Goal: Task Accomplishment & Management: Complete application form

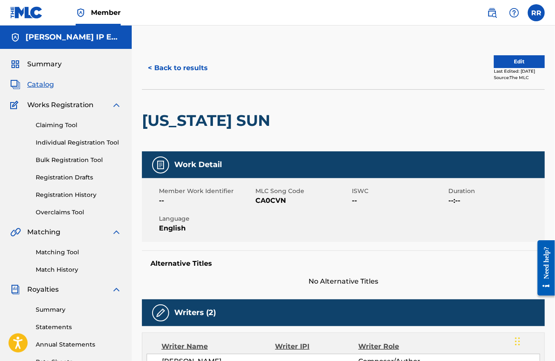
click at [78, 142] on link "Individual Registration Tool" at bounding box center [79, 142] width 86 height 9
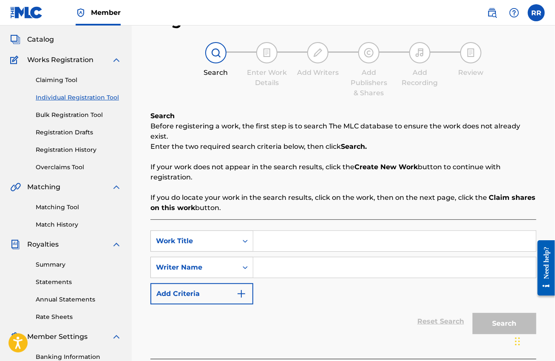
scroll to position [106, 0]
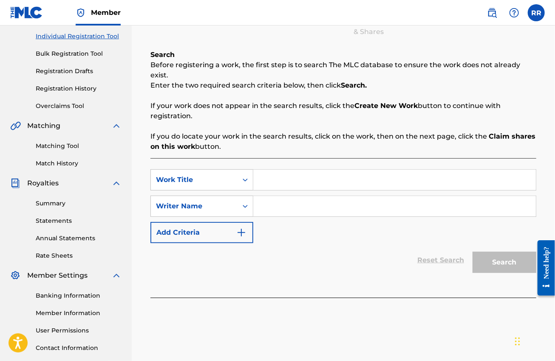
click at [266, 172] on input "Search Form" at bounding box center [394, 180] width 283 height 20
type input "Give Me A Guitar"
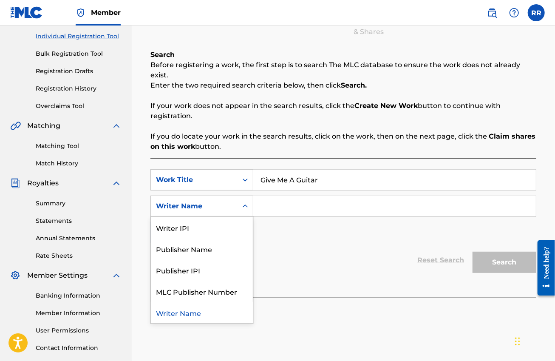
click at [227, 202] on div "Writer Name" at bounding box center [194, 206] width 87 height 16
click at [211, 219] on div "Writer IPI" at bounding box center [202, 227] width 102 height 21
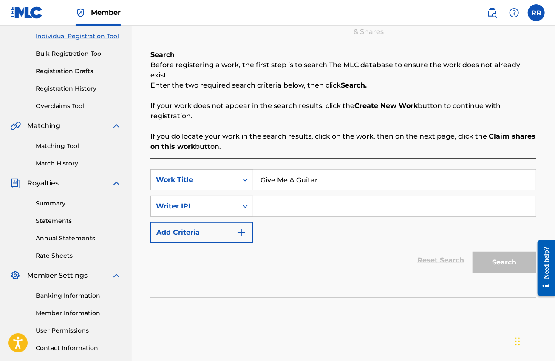
click at [269, 196] on input "Search Form" at bounding box center [394, 206] width 283 height 20
click at [282, 202] on input "Search Form" at bounding box center [394, 206] width 283 height 20
paste input "00025590685"
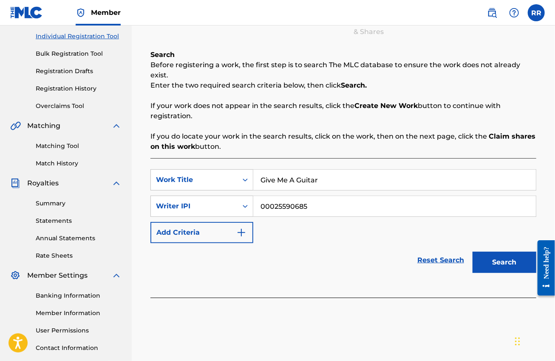
type input "00025590685"
click at [504, 255] on button "Search" at bounding box center [505, 262] width 64 height 21
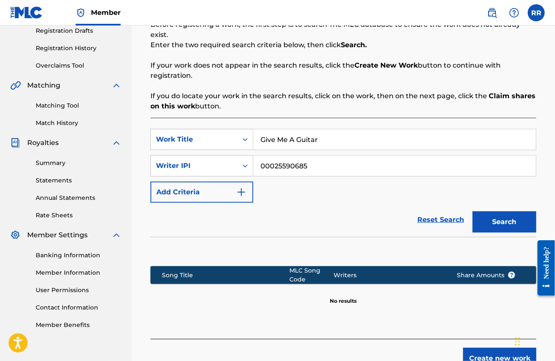
scroll to position [193, 0]
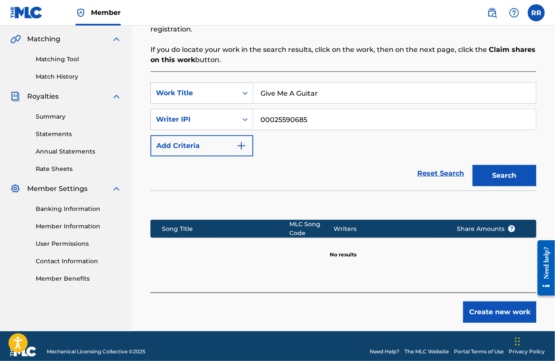
click at [483, 304] on button "Create new work" at bounding box center [499, 311] width 73 height 21
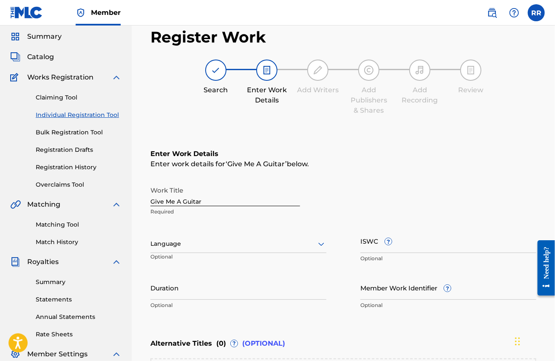
scroll to position [81, 0]
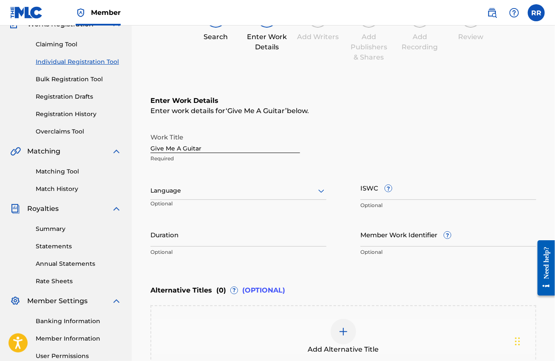
click at [223, 199] on div "Language" at bounding box center [238, 191] width 176 height 18
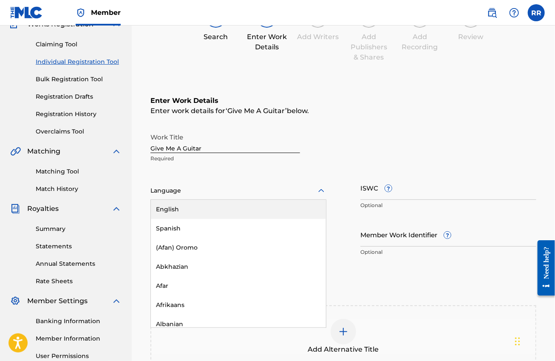
click at [215, 210] on div "English" at bounding box center [238, 209] width 175 height 19
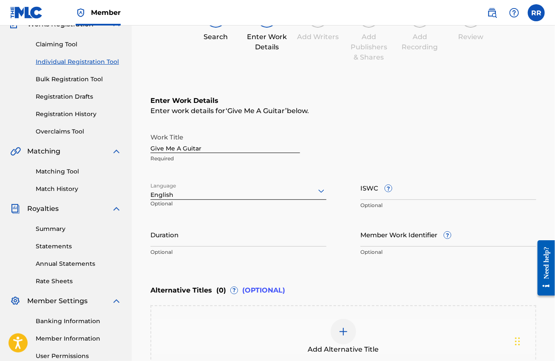
click at [369, 195] on input "ISWC ?" at bounding box center [448, 188] width 176 height 24
click at [373, 196] on input "ISWC ?" at bounding box center [448, 188] width 176 height 24
paste input "T-321.635.322-5"
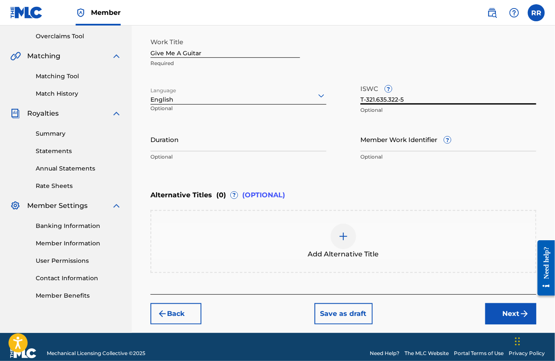
scroll to position [187, 0]
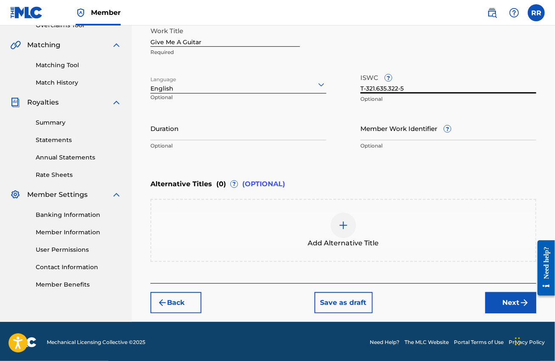
type input "T-321.635.322-5"
click at [342, 224] on img at bounding box center [343, 225] width 10 height 10
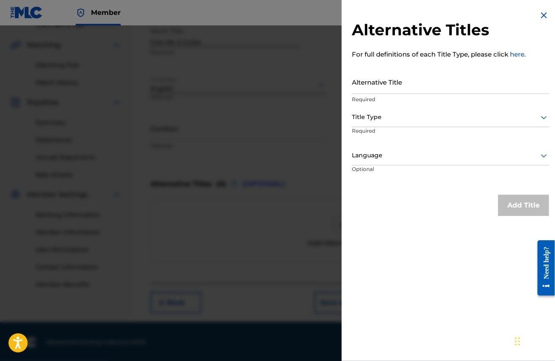
click at [405, 82] on input "Alternative Title" at bounding box center [450, 82] width 197 height 24
paste input "Give me a guitar and not the drums"
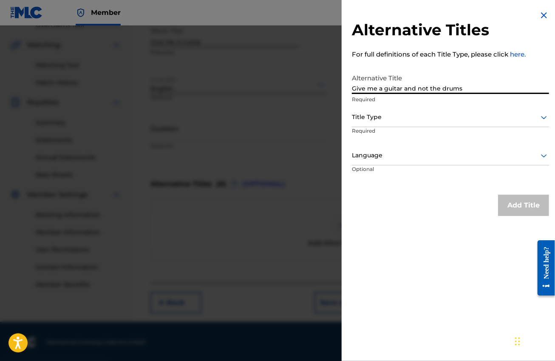
type input "Give me a guitar and not the drums"
click at [386, 114] on div at bounding box center [450, 117] width 197 height 11
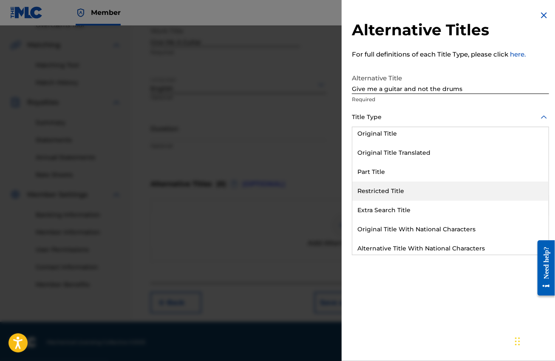
scroll to position [82, 0]
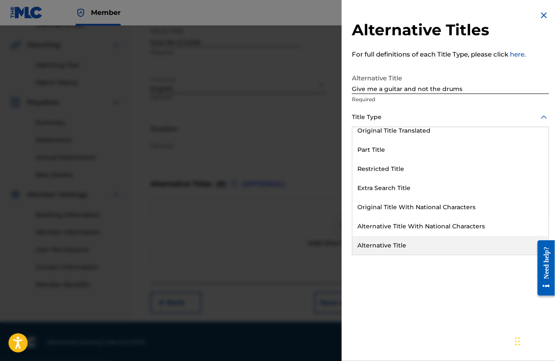
click at [378, 244] on div "Alternative Title" at bounding box center [450, 245] width 196 height 19
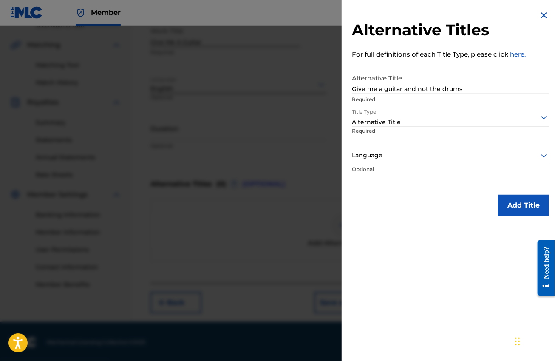
click at [536, 200] on button "Add Title" at bounding box center [523, 205] width 51 height 21
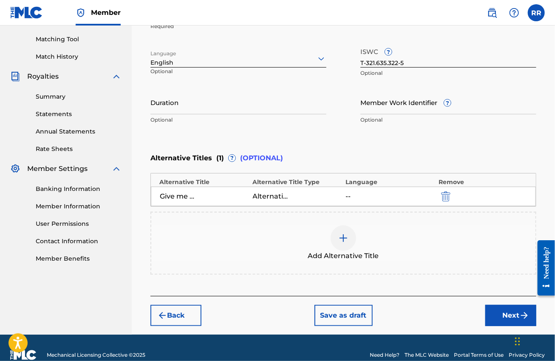
scroll to position [226, 0]
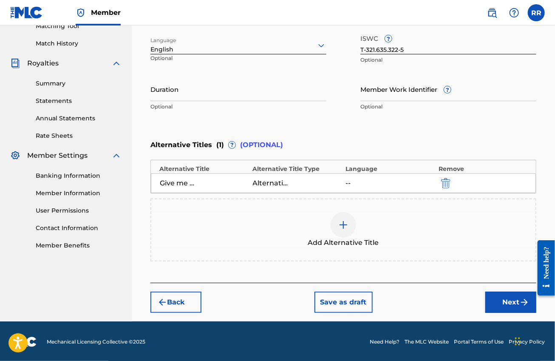
click at [501, 300] on button "Next" at bounding box center [510, 302] width 51 height 21
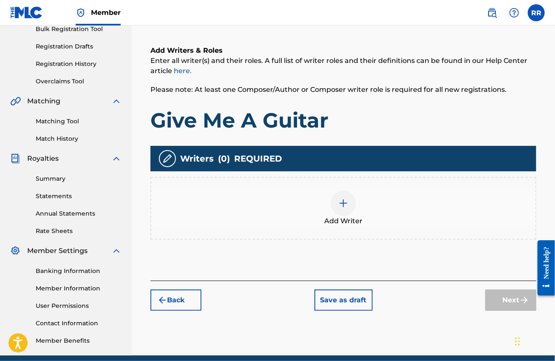
scroll to position [113, 0]
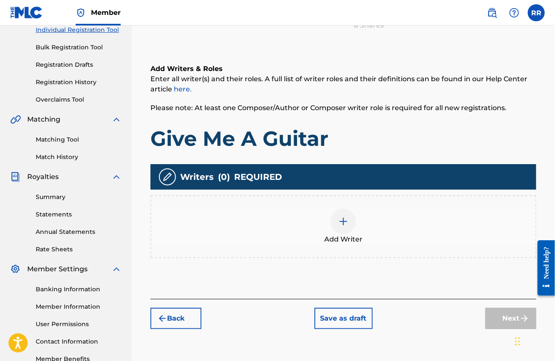
click at [346, 222] on img at bounding box center [343, 221] width 10 height 10
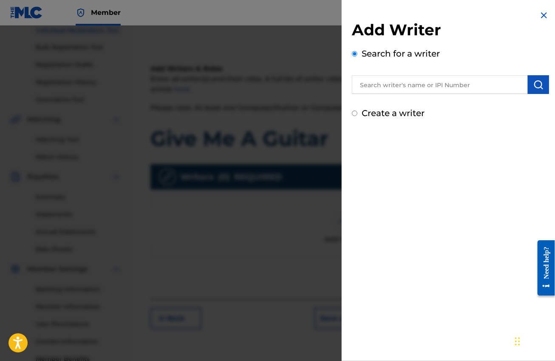
click at [399, 88] on input "text" at bounding box center [440, 84] width 176 height 19
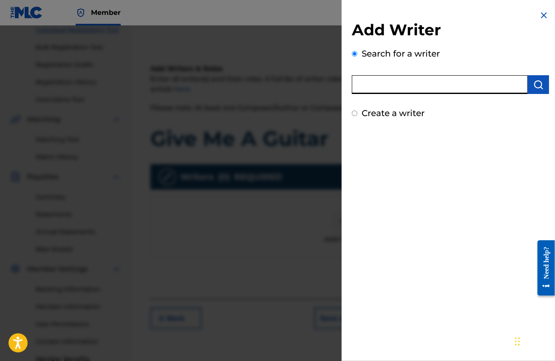
click at [363, 180] on div "Add Writer Search for a writer Create a writer" at bounding box center [451, 180] width 218 height 361
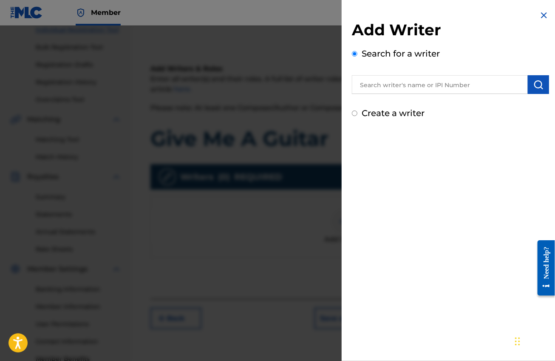
click at [378, 86] on input "text" at bounding box center [440, 84] width 176 height 19
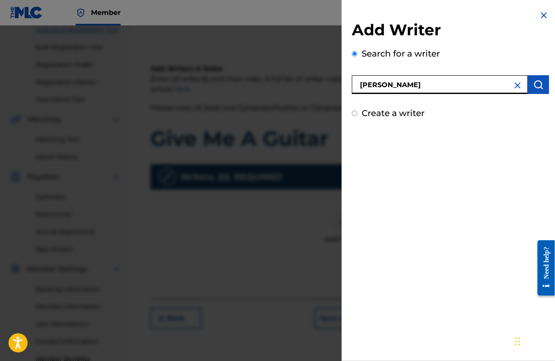
type input "[PERSON_NAME]"
click at [535, 88] on img "submit" at bounding box center [539, 84] width 10 height 10
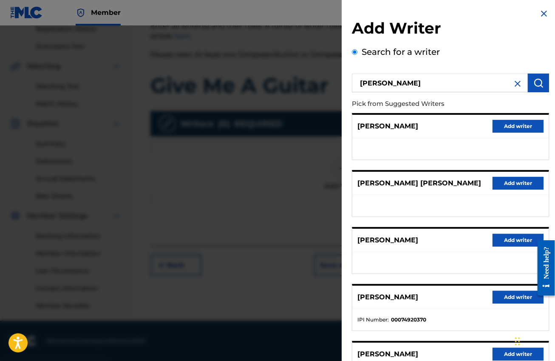
scroll to position [0, 0]
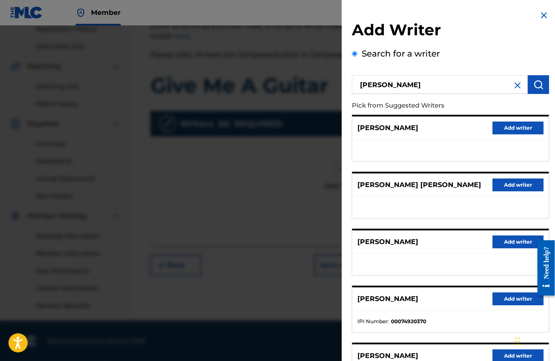
click at [505, 127] on button "Add writer" at bounding box center [518, 128] width 51 height 13
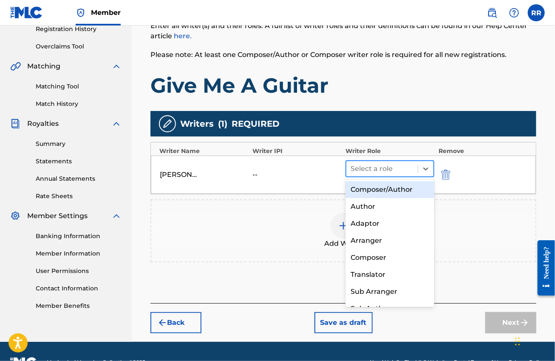
click at [381, 168] on div at bounding box center [382, 169] width 63 height 12
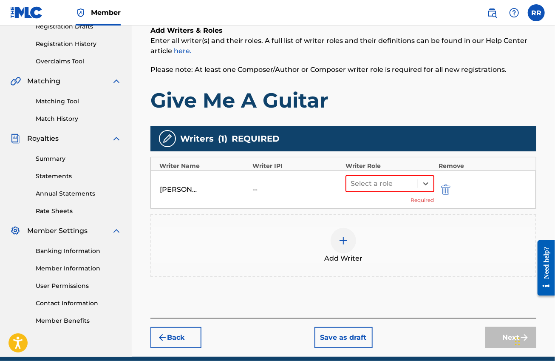
scroll to position [166, 0]
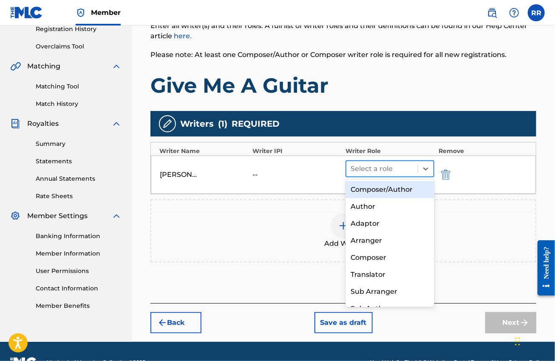
click at [360, 167] on div at bounding box center [382, 169] width 63 height 12
click at [364, 188] on div "Composer/Author" at bounding box center [390, 189] width 89 height 17
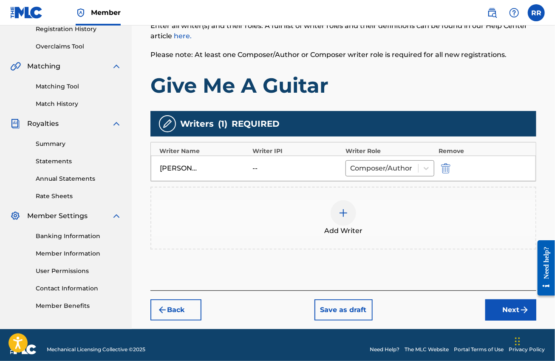
click at [497, 305] on button "Next" at bounding box center [510, 309] width 51 height 21
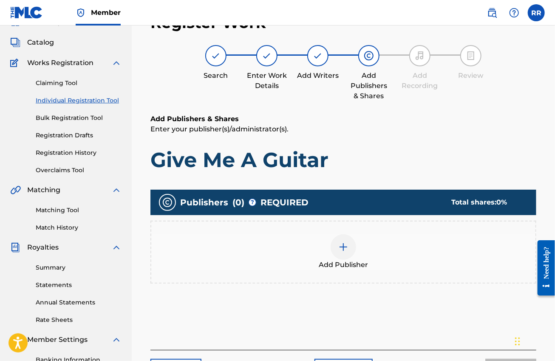
scroll to position [38, 0]
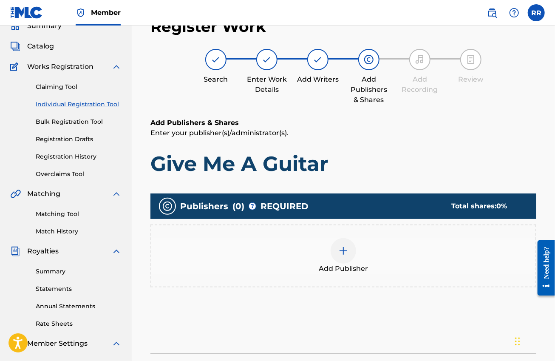
click at [347, 248] on img at bounding box center [343, 251] width 10 height 10
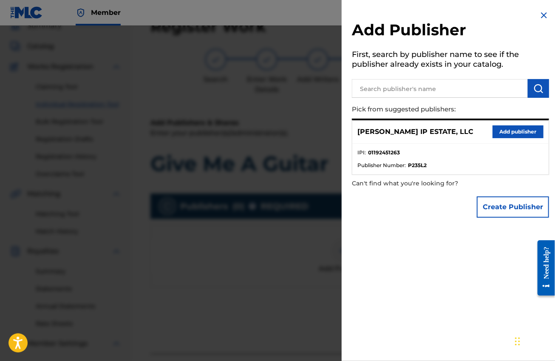
click at [502, 130] on button "Add publisher" at bounding box center [518, 131] width 51 height 13
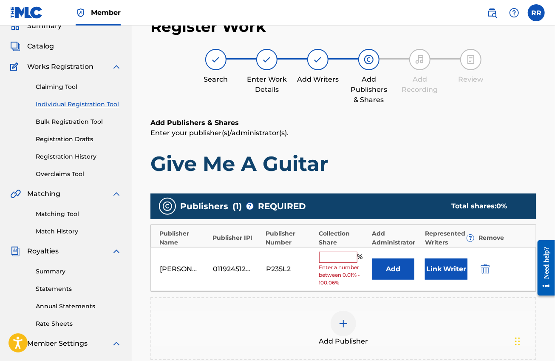
click at [332, 258] on input "text" at bounding box center [338, 257] width 38 height 11
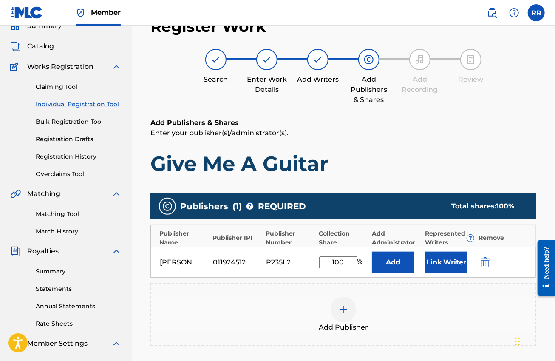
type input "100"
click at [440, 267] on button "Link Writer" at bounding box center [446, 262] width 43 height 21
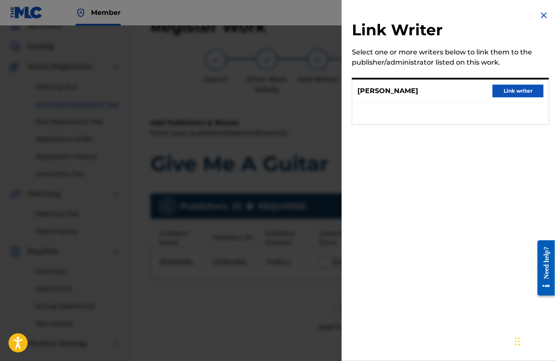
click at [516, 94] on button "Link writer" at bounding box center [518, 91] width 51 height 13
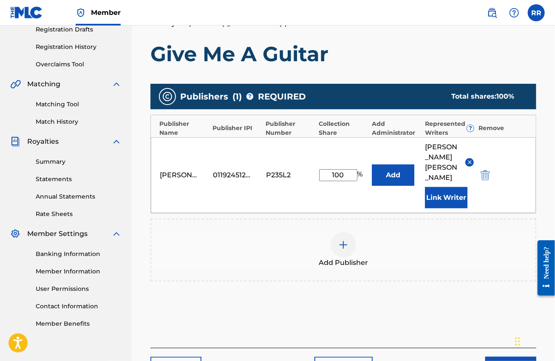
scroll to position [192, 0]
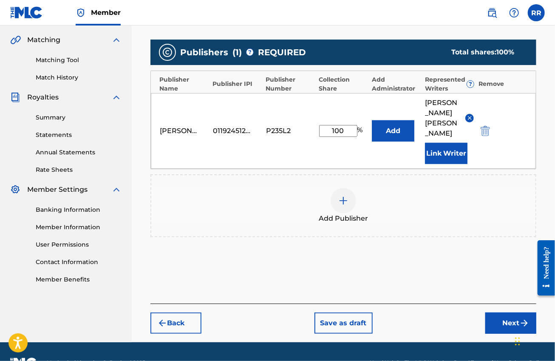
click at [502, 312] on button "Next" at bounding box center [510, 322] width 51 height 21
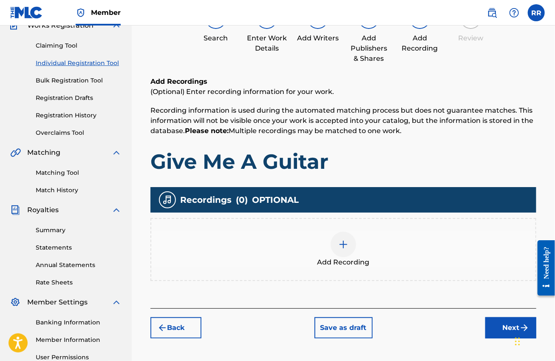
scroll to position [91, 0]
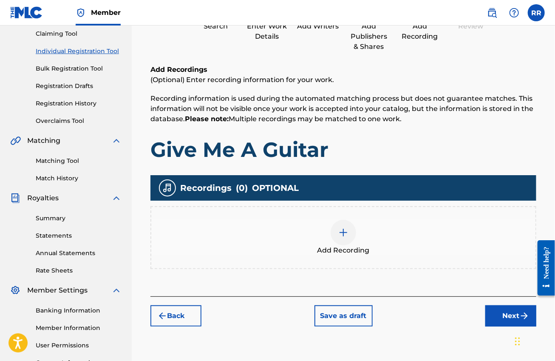
click at [174, 312] on button "Back" at bounding box center [175, 315] width 51 height 21
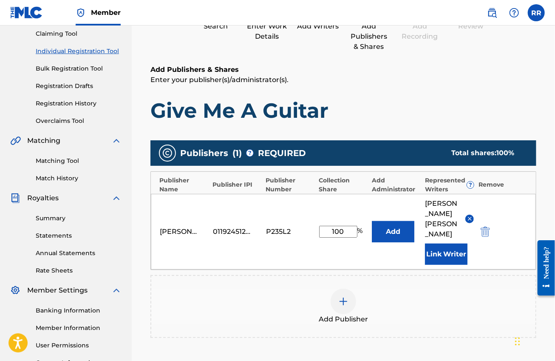
scroll to position [145, 0]
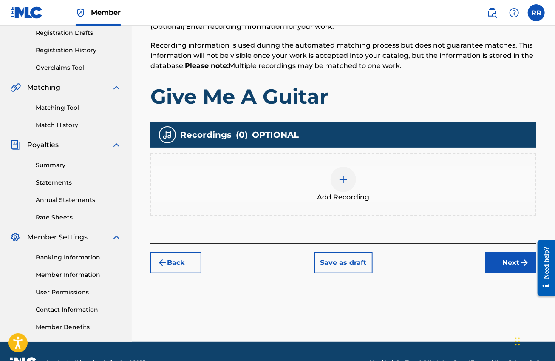
click at [348, 184] on div at bounding box center [344, 180] width 26 height 26
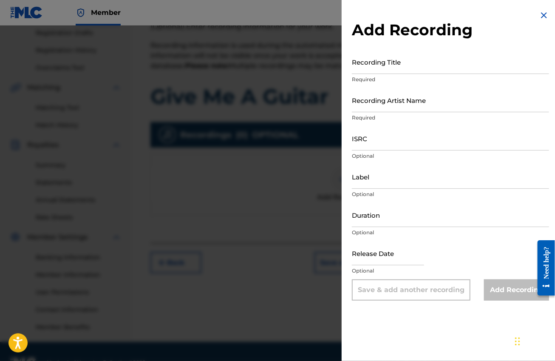
click at [541, 16] on img at bounding box center [544, 15] width 10 height 10
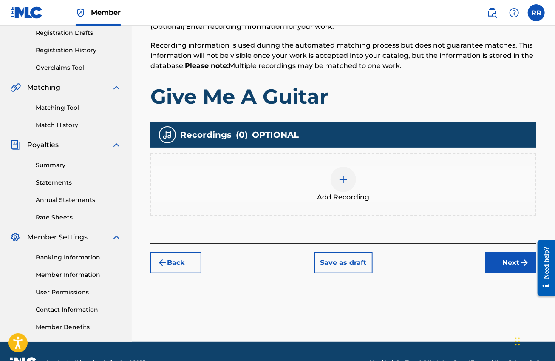
click at [343, 177] on img at bounding box center [343, 179] width 10 height 10
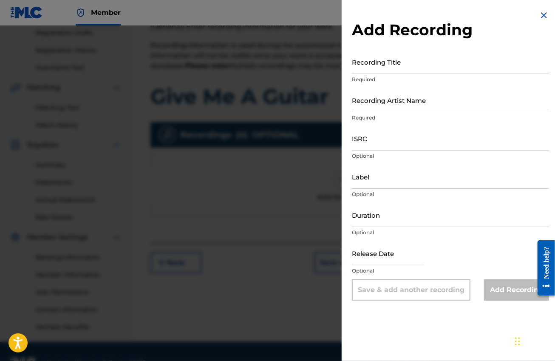
click at [392, 66] on input "Recording Title" at bounding box center [450, 62] width 197 height 24
paste input "Country Songs"
type input "Country Songs"
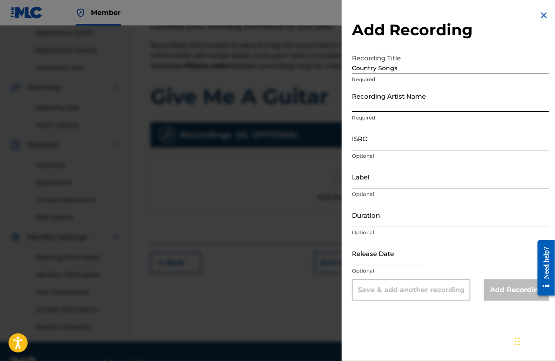
click at [389, 105] on input "Recording Artist Name" at bounding box center [450, 100] width 197 height 24
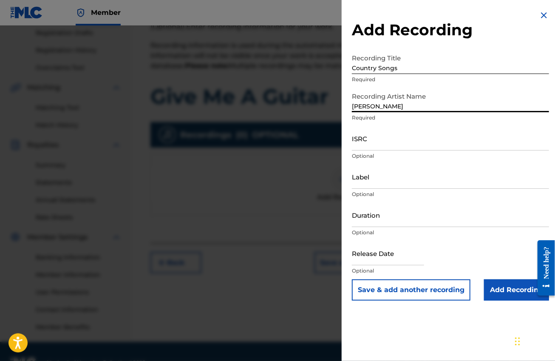
type input "[PERSON_NAME]"
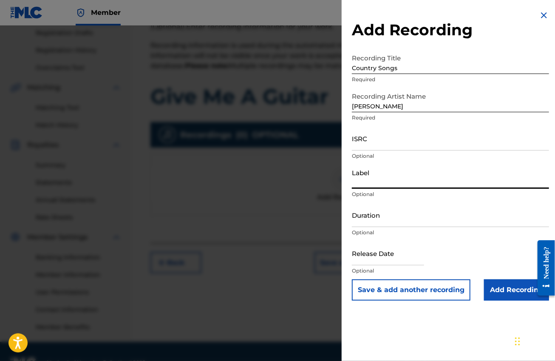
click at [379, 180] on input "Label" at bounding box center [450, 177] width 197 height 24
type input "Amiga"
click at [429, 294] on button "Save & add another recording" at bounding box center [411, 289] width 119 height 21
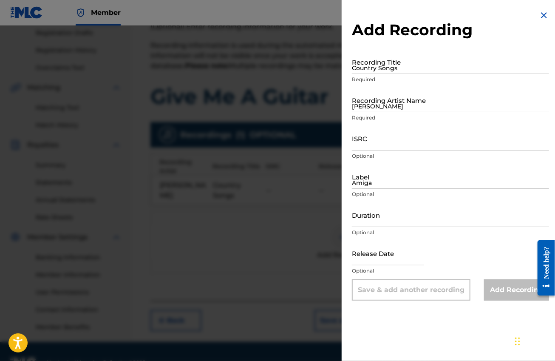
click at [396, 72] on input "Country Songs" at bounding box center [450, 62] width 197 height 24
paste input "Country Songs"
type input "Country Songs"
click at [386, 107] on input "[PERSON_NAME]" at bounding box center [450, 100] width 197 height 24
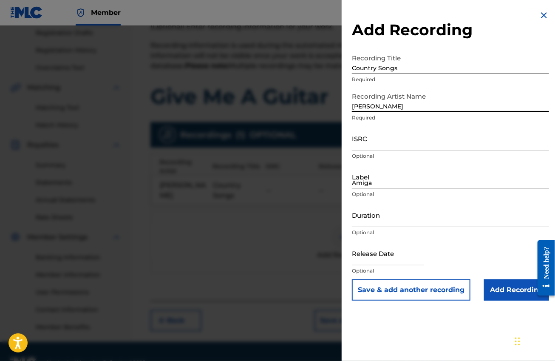
type input "[PERSON_NAME]"
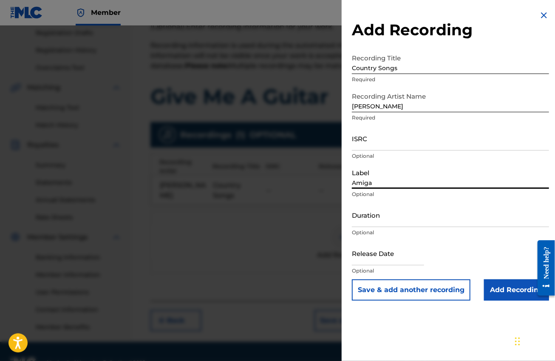
click at [414, 183] on input "Amiga" at bounding box center [450, 177] width 197 height 24
click at [385, 184] on input "Amiga" at bounding box center [450, 177] width 197 height 24
click at [375, 183] on input "Supraohon" at bounding box center [450, 177] width 197 height 24
type input "Supraphon"
click at [512, 287] on input "Add Recording" at bounding box center [516, 289] width 65 height 21
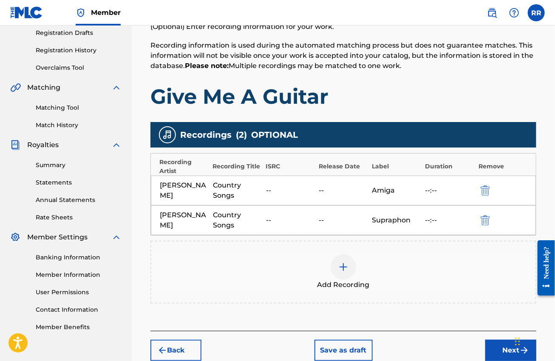
click at [497, 343] on button "Next" at bounding box center [510, 350] width 51 height 21
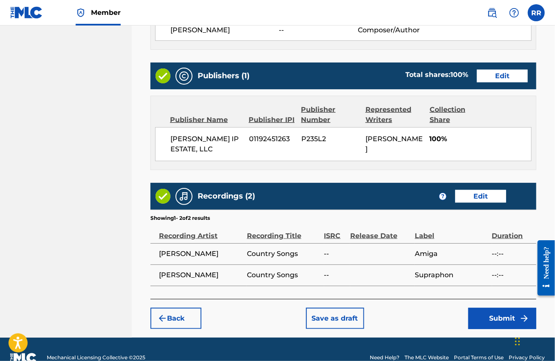
scroll to position [463, 0]
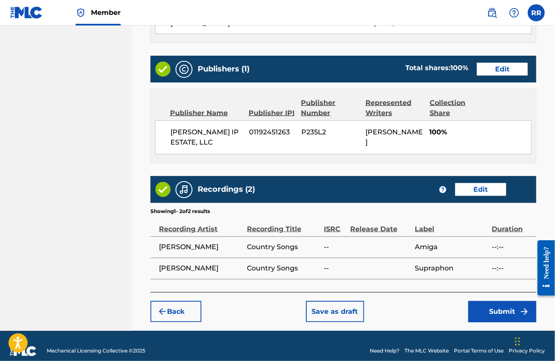
click at [492, 315] on button "Submit" at bounding box center [502, 311] width 68 height 21
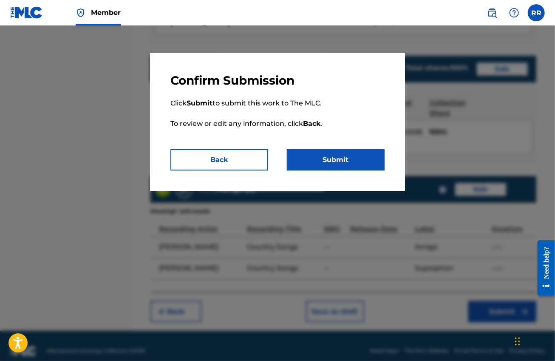
click at [329, 154] on button "Submit" at bounding box center [336, 159] width 98 height 21
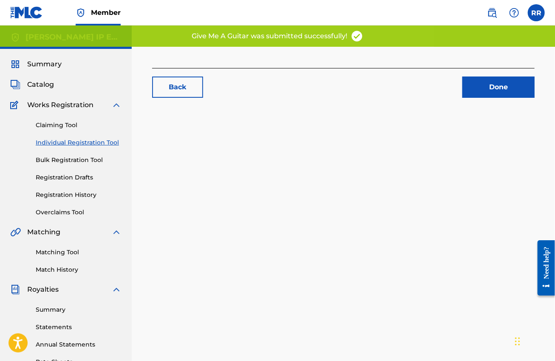
click at [329, 156] on div "Back Done" at bounding box center [343, 267] width 423 height 440
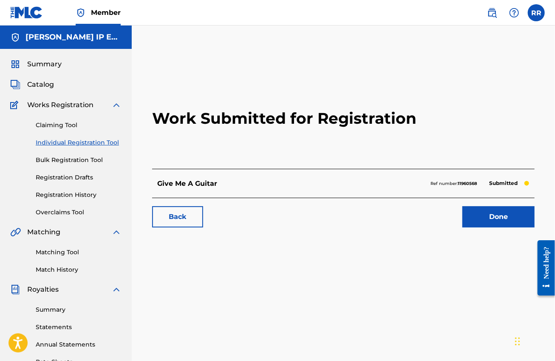
click at [494, 219] on link "Done" at bounding box center [499, 216] width 72 height 21
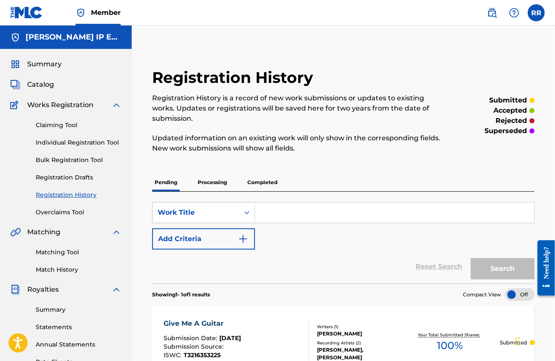
click at [276, 216] on input "Search Form" at bounding box center [394, 212] width 279 height 20
click at [276, 217] on input "Search Form" at bounding box center [394, 212] width 279 height 20
paste input "Love Your Brother"
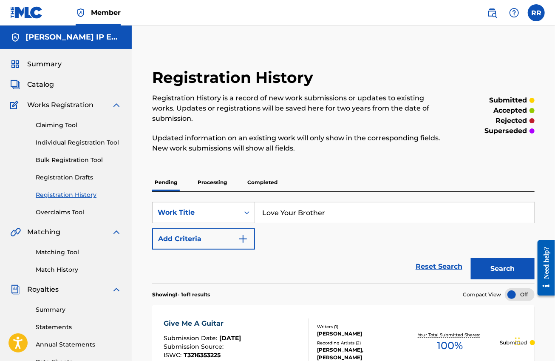
type input "Love Your Brother"
click at [483, 267] on button "Search" at bounding box center [503, 268] width 64 height 21
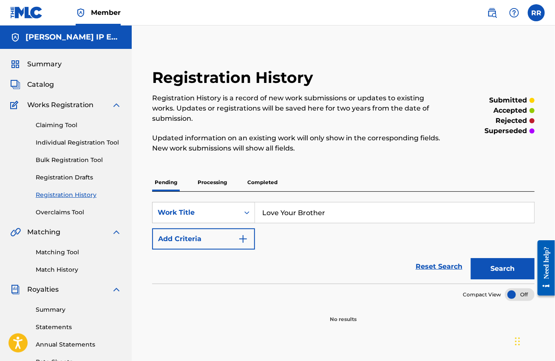
click at [212, 241] on button "Add Criteria" at bounding box center [203, 238] width 103 height 21
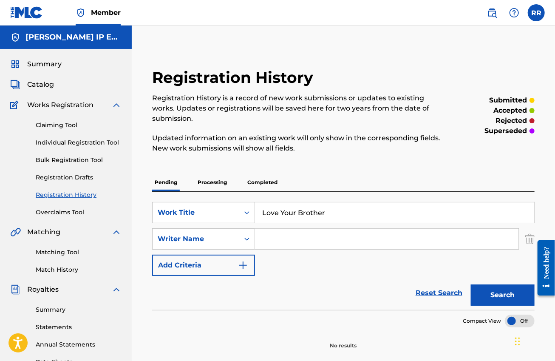
click at [278, 240] on input "Search Form" at bounding box center [387, 239] width 264 height 20
type input "[PERSON_NAME]"
click at [480, 292] on button "Search" at bounding box center [503, 294] width 64 height 21
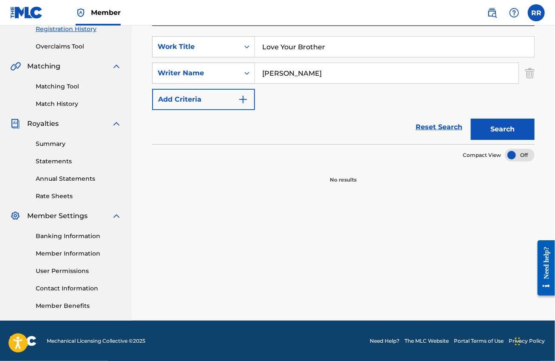
scroll to position [6, 0]
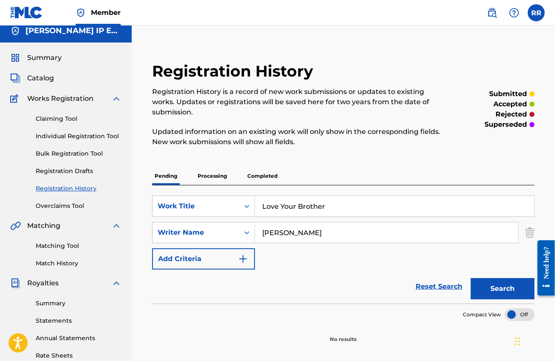
click at [60, 138] on link "Individual Registration Tool" at bounding box center [79, 136] width 86 height 9
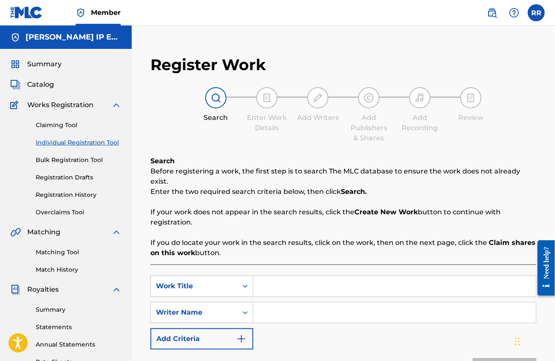
click at [273, 277] on input "Search Form" at bounding box center [394, 286] width 283 height 20
paste input "Love Your Brother"
type input "Love Your Brother"
click at [277, 302] on input "Search Form" at bounding box center [394, 312] width 283 height 20
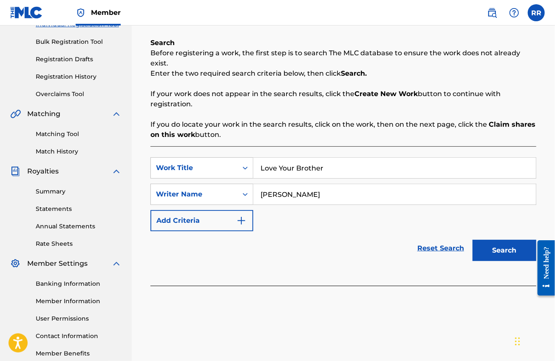
scroll to position [159, 0]
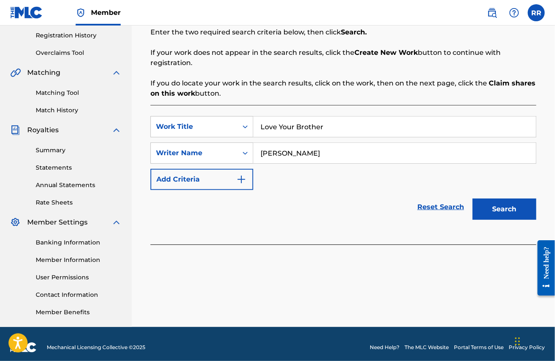
type input "[PERSON_NAME]"
click at [501, 199] on button "Search" at bounding box center [505, 209] width 64 height 21
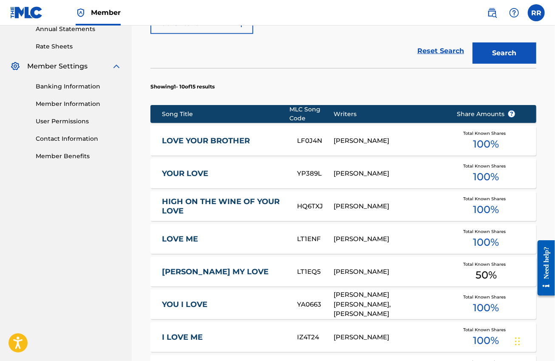
scroll to position [319, 0]
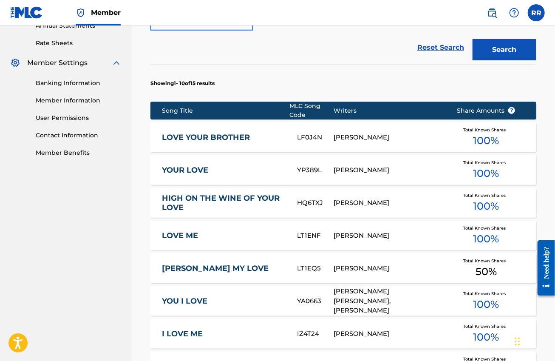
click at [220, 133] on link "LOVE YOUR BROTHER" at bounding box center [224, 138] width 124 height 10
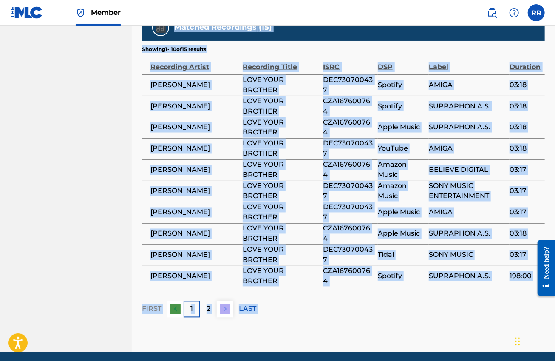
scroll to position [695, 0]
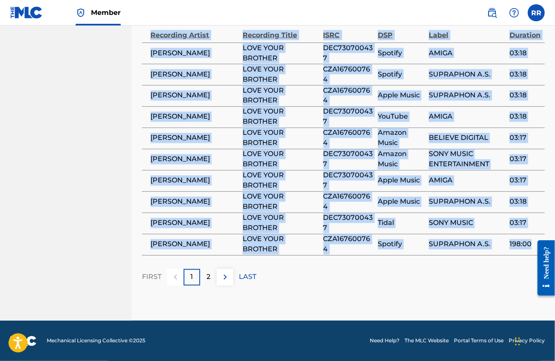
drag, startPoint x: 147, startPoint y: 119, endPoint x: 531, endPoint y: 244, distance: 403.6
copy div "LORE IPSU DOLORSI Amet Consec Adipis Elit Seddoeiusm -- TEM Inci Utla ET6D9M AL…"
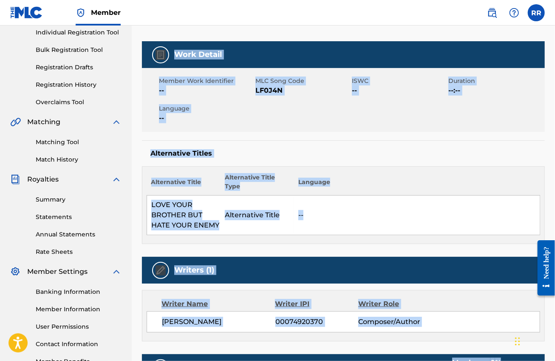
scroll to position [57, 0]
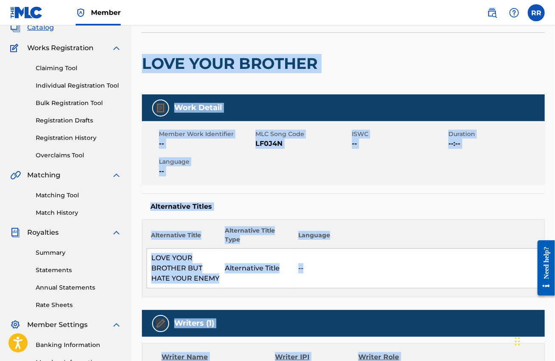
click at [333, 156] on div "Member Work Identifier -- MLC Song Code LF0J4N ISWC -- Duration --:-- Language …" at bounding box center [343, 153] width 403 height 64
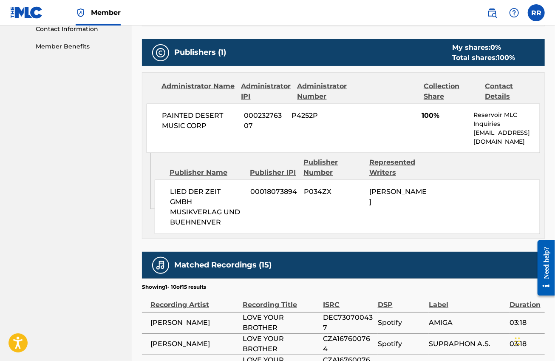
scroll to position [638, 0]
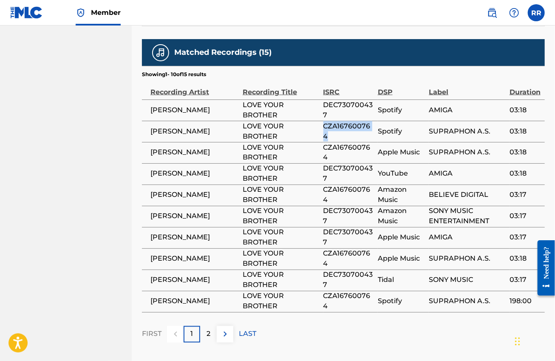
drag, startPoint x: 324, startPoint y: 127, endPoint x: 328, endPoint y: 137, distance: 10.8
click at [328, 137] on span "CZA167600764" at bounding box center [349, 131] width 50 height 20
copy span "CZA167600764"
click at [203, 336] on div "2" at bounding box center [208, 334] width 17 height 17
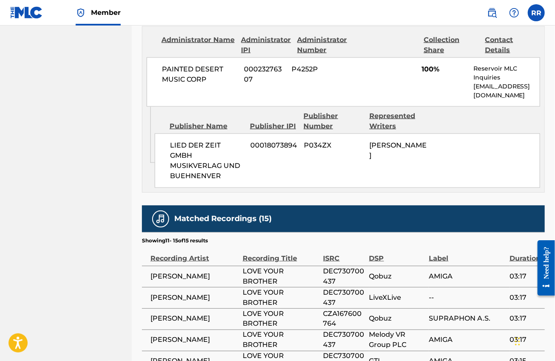
scroll to position [588, 0]
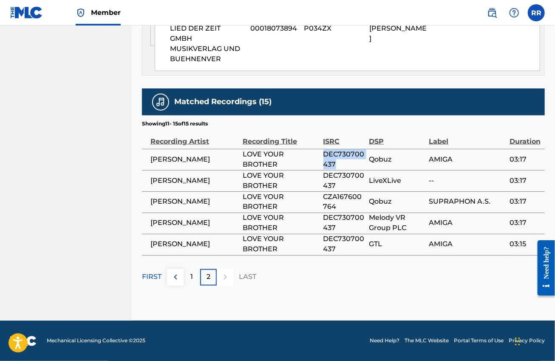
drag, startPoint x: 325, startPoint y: 153, endPoint x: 338, endPoint y: 164, distance: 16.9
click at [338, 164] on span "DEC730700437" at bounding box center [345, 159] width 42 height 20
copy span "DEC730700437"
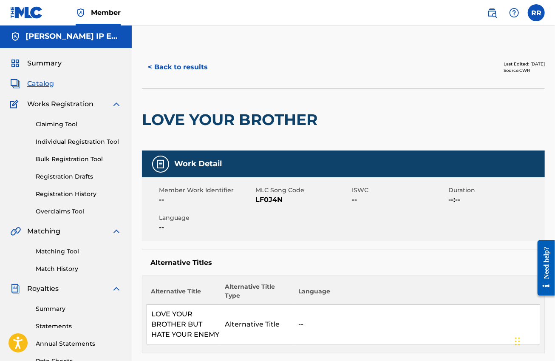
scroll to position [0, 0]
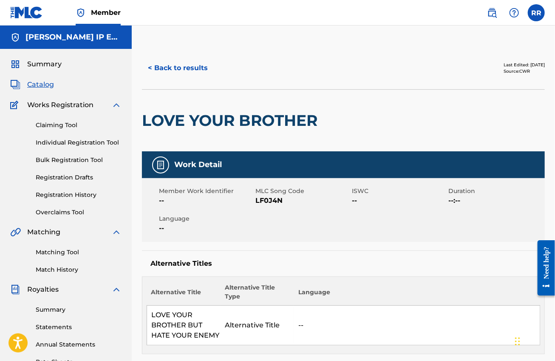
click at [162, 69] on button "< Back to results" at bounding box center [178, 67] width 72 height 21
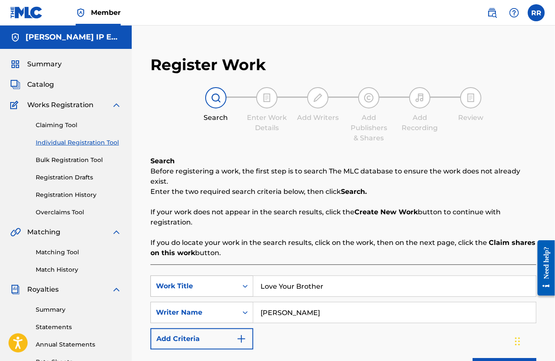
drag, startPoint x: 326, startPoint y: 276, endPoint x: 235, endPoint y: 274, distance: 91.4
click at [235, 275] on div "SearchWithCriteriabfbb7d90-372d-4663-9166-06eb817e70b1 Work Title Love Your Bro…" at bounding box center [343, 285] width 386 height 21
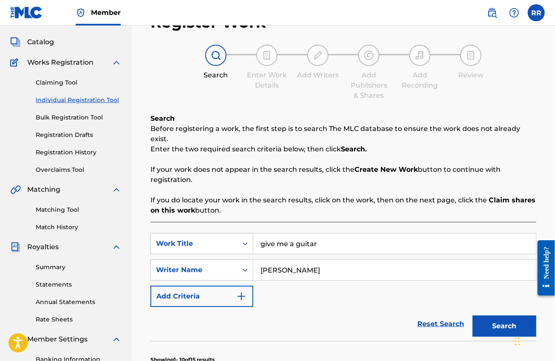
scroll to position [106, 0]
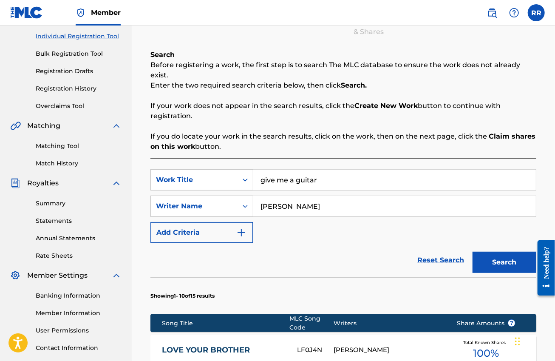
type input "give me a guitar"
click at [506, 252] on button "Search" at bounding box center [505, 262] width 64 height 21
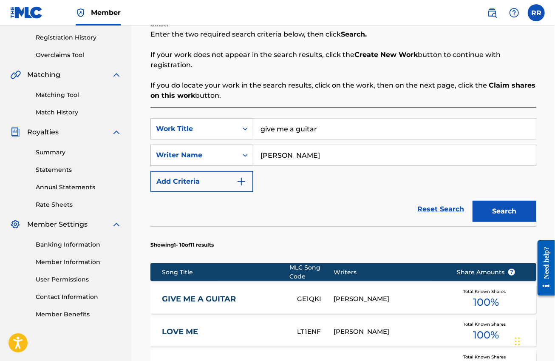
scroll to position [266, 0]
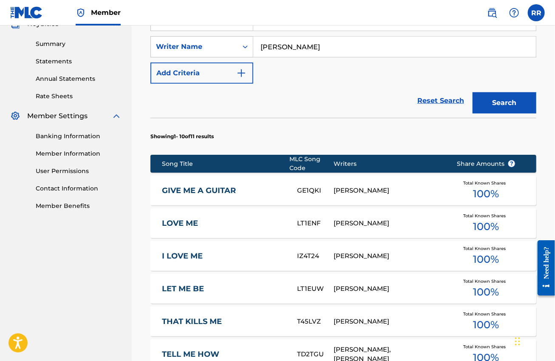
click at [337, 186] on div "[PERSON_NAME]" at bounding box center [389, 191] width 110 height 10
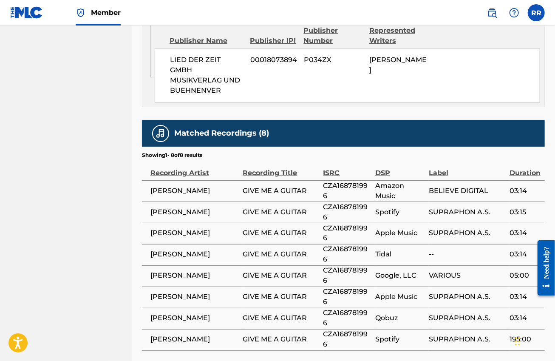
scroll to position [621, 0]
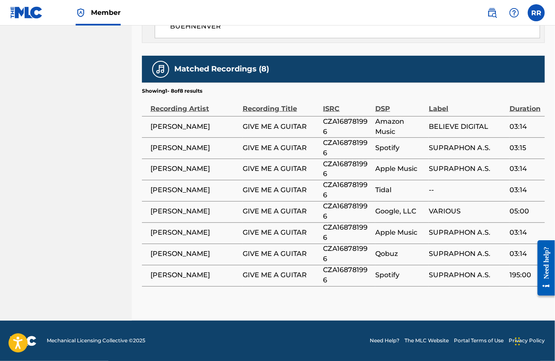
click at [357, 272] on span "CZA168781996" at bounding box center [348, 275] width 48 height 20
drag, startPoint x: 333, startPoint y: 282, endPoint x: 324, endPoint y: 275, distance: 11.9
click at [324, 275] on span "CZA168781996" at bounding box center [348, 275] width 48 height 20
copy span "CZA168781996"
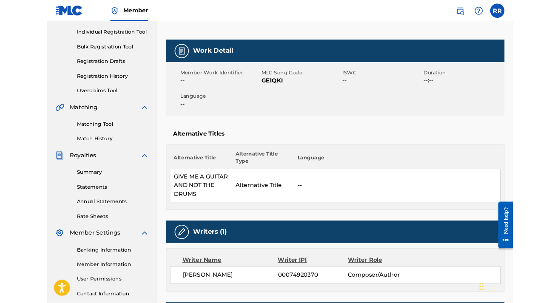
scroll to position [37, 0]
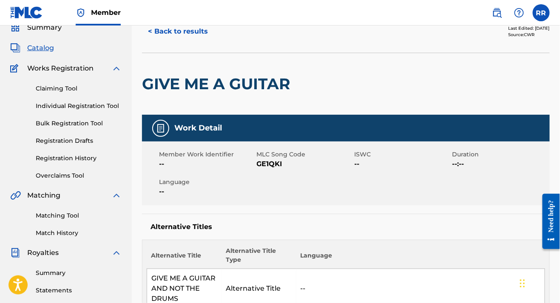
click at [184, 31] on button "< Back to results" at bounding box center [178, 31] width 72 height 21
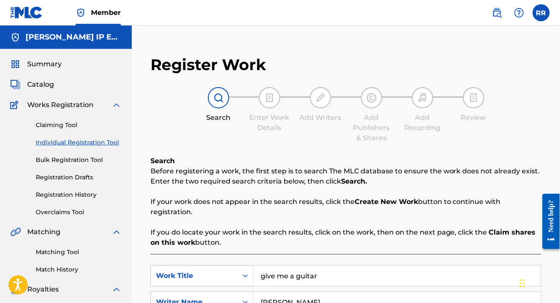
click at [38, 82] on span "Catalog" at bounding box center [40, 84] width 27 height 10
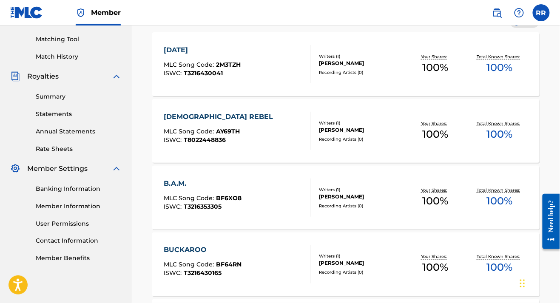
scroll to position [213, 0]
click at [215, 127] on div "[DEMOGRAPHIC_DATA] REBEL MLC Song Code : AY69TH ISWC : T8022448836" at bounding box center [221, 131] width 114 height 38
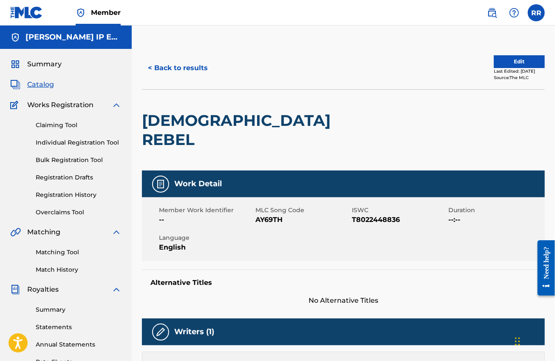
click at [190, 66] on button "< Back to results" at bounding box center [178, 67] width 72 height 21
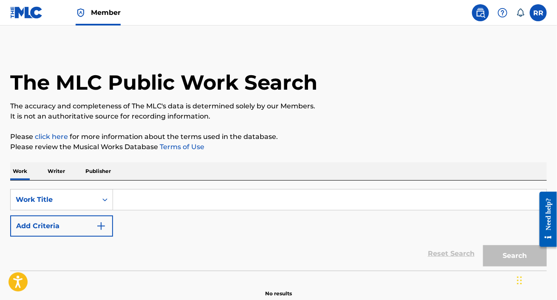
click at [60, 174] on p "Writer" at bounding box center [56, 171] width 23 height 18
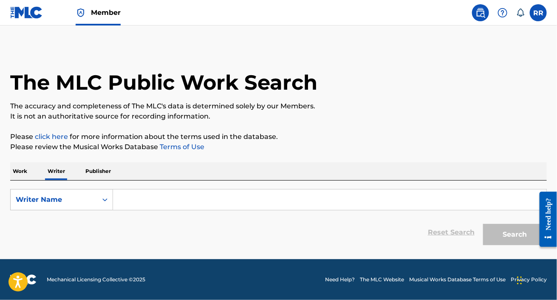
click at [140, 200] on input "Search Form" at bounding box center [330, 200] width 434 height 20
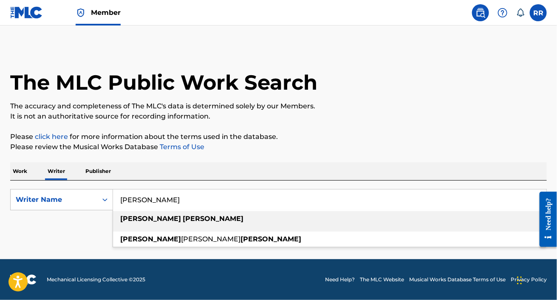
click at [130, 221] on strong "dean" at bounding box center [150, 219] width 61 height 8
type input "[PERSON_NAME]"
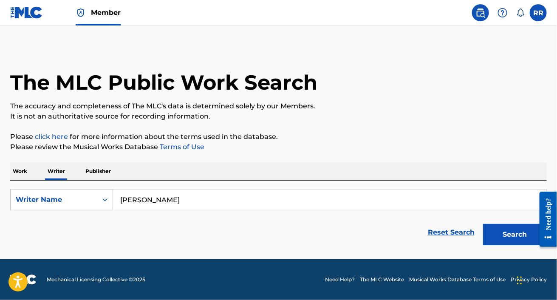
click at [490, 232] on button "Search" at bounding box center [515, 234] width 64 height 21
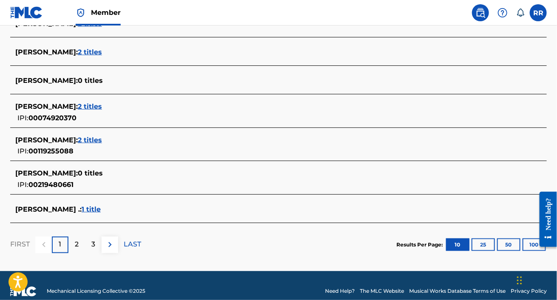
scroll to position [350, 0]
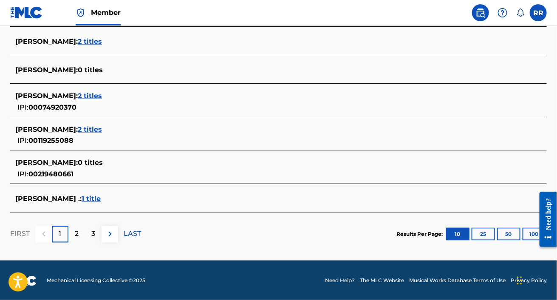
click at [78, 126] on span "2 titles" at bounding box center [90, 129] width 24 height 8
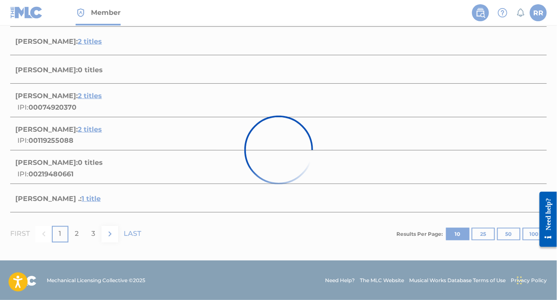
scroll to position [202, 0]
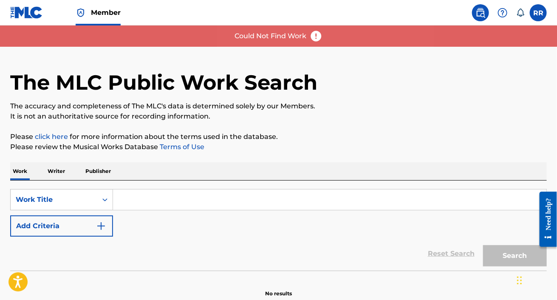
click at [50, 166] on p "Writer" at bounding box center [56, 171] width 23 height 18
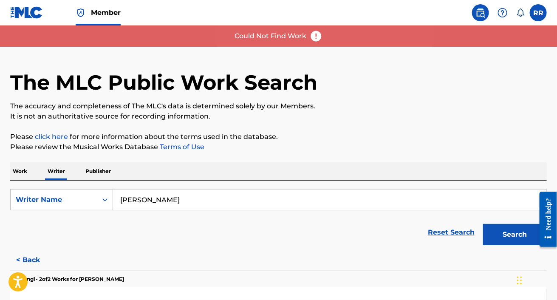
click at [500, 231] on button "Search" at bounding box center [515, 234] width 64 height 21
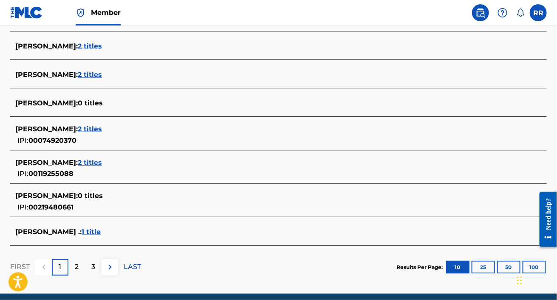
scroll to position [319, 0]
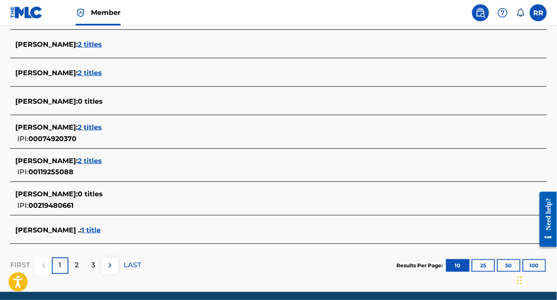
click at [78, 126] on span "2 titles" at bounding box center [90, 127] width 24 height 8
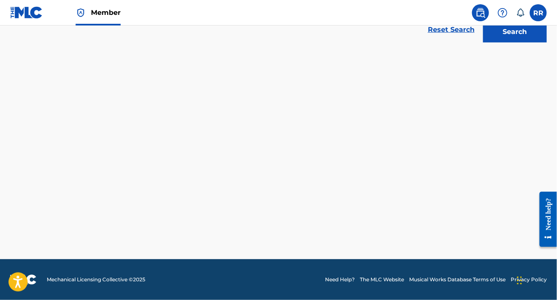
scroll to position [202, 0]
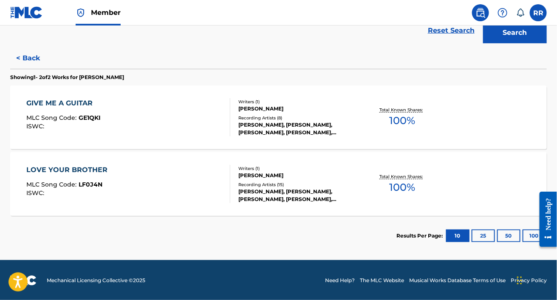
click at [116, 113] on div "GIVE ME A GUITAR MLC Song Code : GE1QKI ISWC :" at bounding box center [128, 117] width 204 height 38
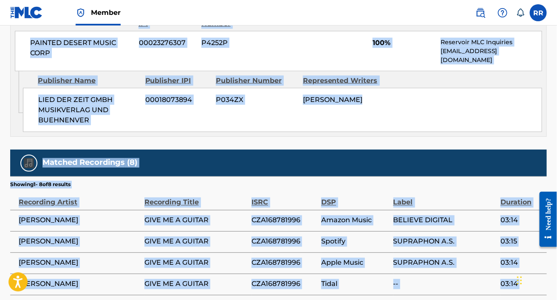
scroll to position [557, 0]
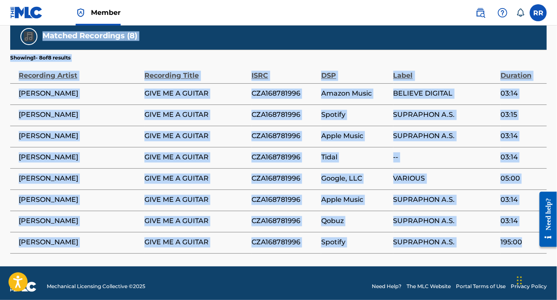
drag, startPoint x: 11, startPoint y: 119, endPoint x: 525, endPoint y: 240, distance: 527.6
copy div "GIVE ME A GUITAR Work Detail Member Work Identifier -- MLC Song Code GE1QKI ISW…"
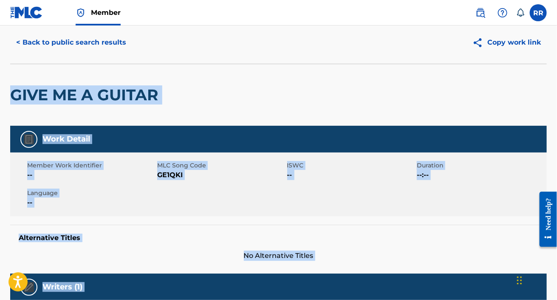
scroll to position [79, 0]
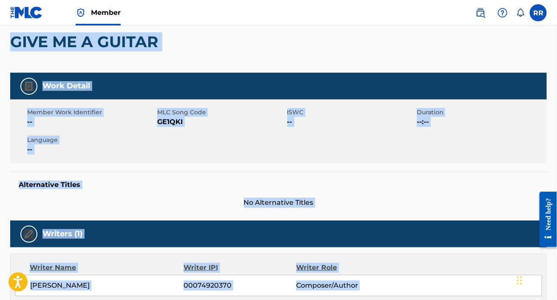
click at [382, 183] on h5 "Alternative Titles" at bounding box center [279, 185] width 520 height 9
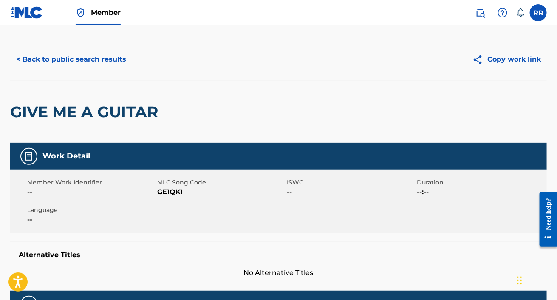
scroll to position [0, 0]
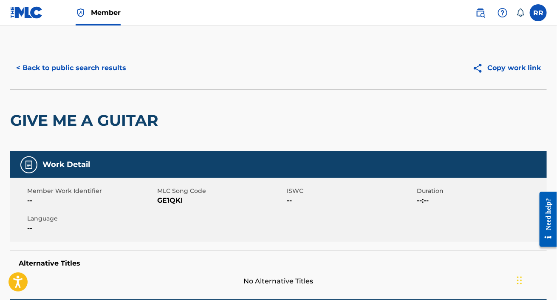
click at [510, 72] on button "Copy work link" at bounding box center [507, 67] width 80 height 21
click at [82, 68] on button "< Back to public search results" at bounding box center [71, 67] width 122 height 21
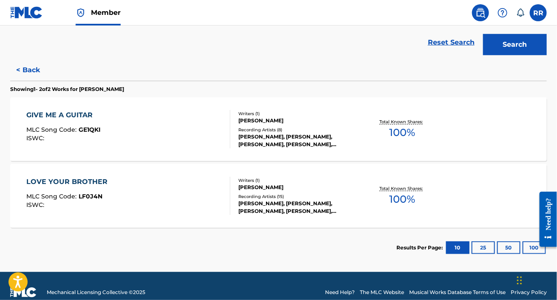
scroll to position [202, 0]
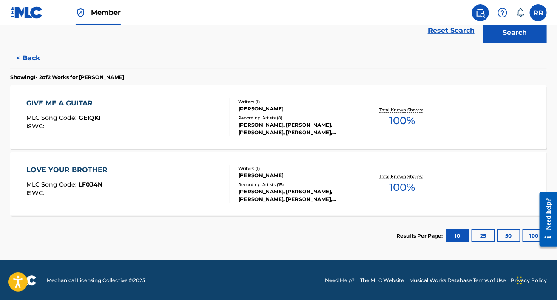
click at [171, 187] on div "LOVE YOUR BROTHER MLC Song Code : LF0J4N ISWC :" at bounding box center [128, 184] width 204 height 38
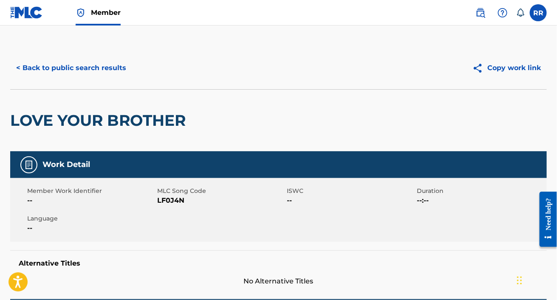
click at [504, 71] on button "Copy work link" at bounding box center [507, 67] width 80 height 21
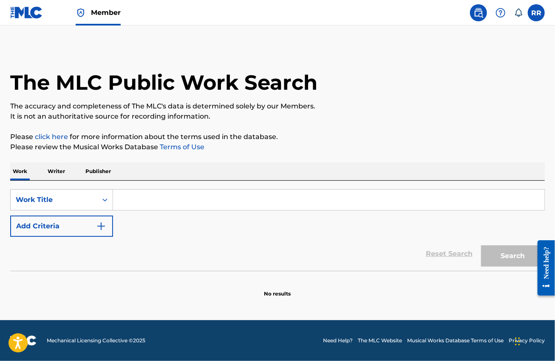
click at [153, 199] on input "Search Form" at bounding box center [328, 200] width 431 height 20
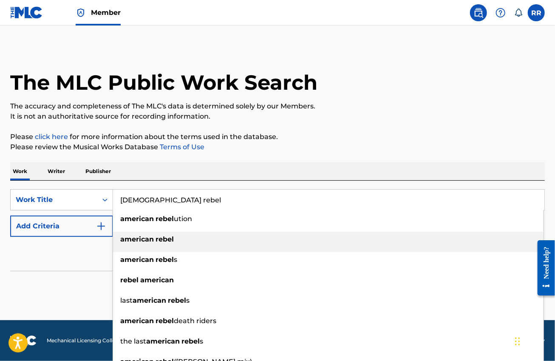
type input "american rebel"
click at [149, 237] on strong "american" at bounding box center [137, 239] width 34 height 8
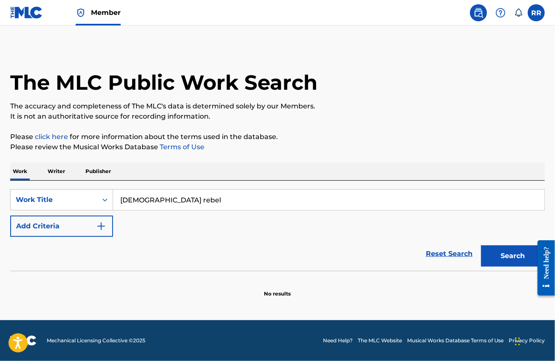
click at [73, 227] on button "Add Criteria" at bounding box center [61, 226] width 103 height 21
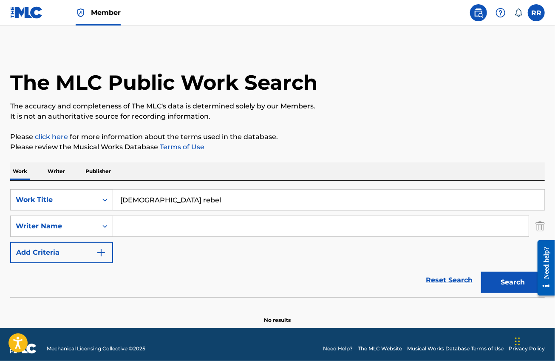
click at [138, 230] on input "Search Form" at bounding box center [321, 226] width 416 height 20
type input "[PERSON_NAME]"
click at [505, 284] on button "Search" at bounding box center [513, 282] width 64 height 21
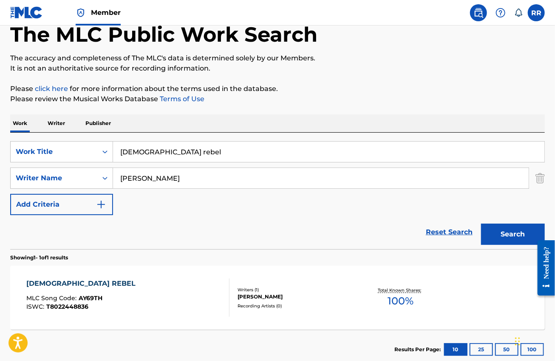
scroll to position [101, 0]
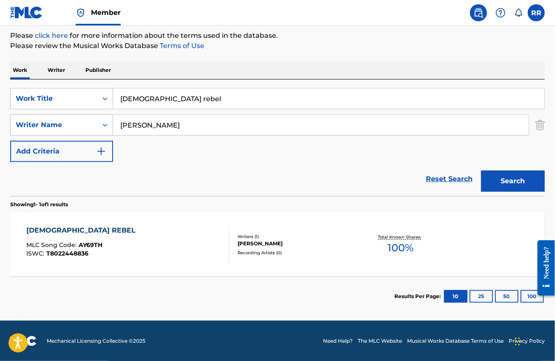
click at [189, 248] on div "[DEMOGRAPHIC_DATA] REBEL MLC Song Code : AY69TH ISWC : T8022448836" at bounding box center [127, 244] width 203 height 38
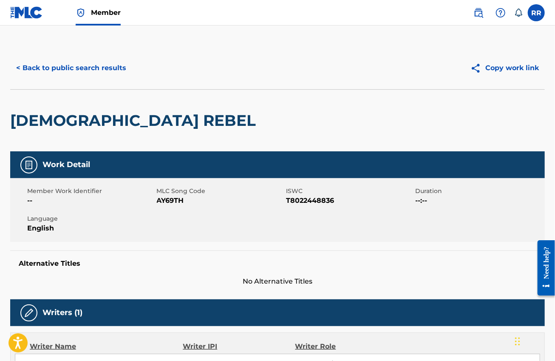
click at [508, 74] on button "Copy work link" at bounding box center [505, 67] width 80 height 21
click at [54, 72] on button "< Back to public search results" at bounding box center [71, 67] width 122 height 21
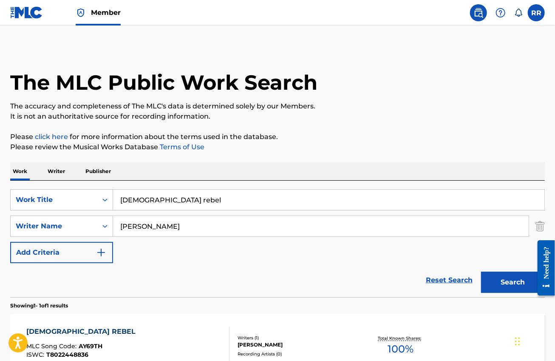
scroll to position [52, 0]
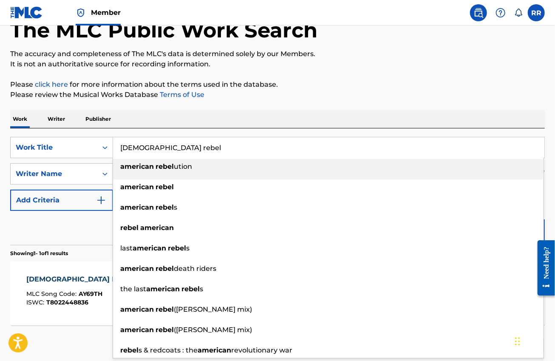
drag, startPoint x: 179, startPoint y: 150, endPoint x: 122, endPoint y: 140, distance: 57.7
click at [122, 140] on input "american rebel" at bounding box center [328, 147] width 431 height 20
type input "a"
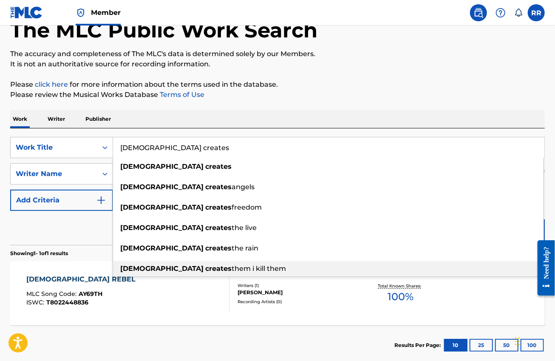
click at [205, 270] on strong "creates" at bounding box center [218, 268] width 26 height 8
type input "god creates them i kill them"
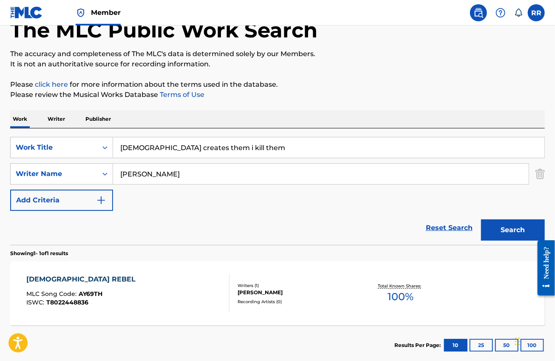
click at [509, 230] on button "Search" at bounding box center [513, 229] width 64 height 21
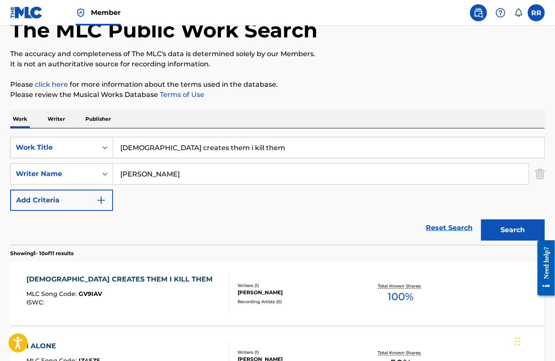
scroll to position [159, 0]
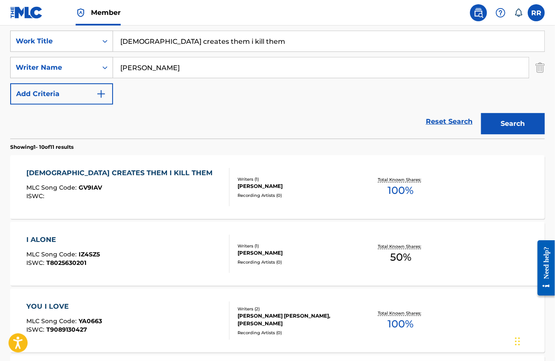
click at [322, 203] on div "GOD CREATES THEM I KILL THEM MLC Song Code : GV9IAV ISWC : Writers ( 1 ) DEAN R…" at bounding box center [277, 187] width 535 height 64
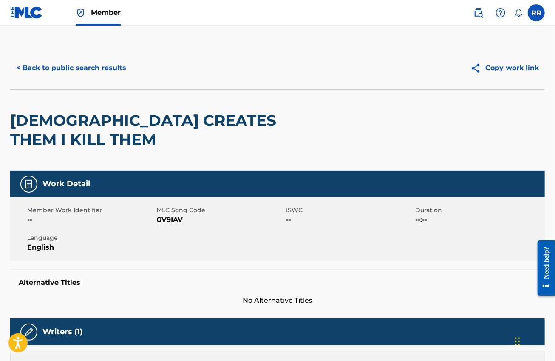
click at [501, 69] on button "Copy work link" at bounding box center [505, 67] width 80 height 21
